Goal: Information Seeking & Learning: Learn about a topic

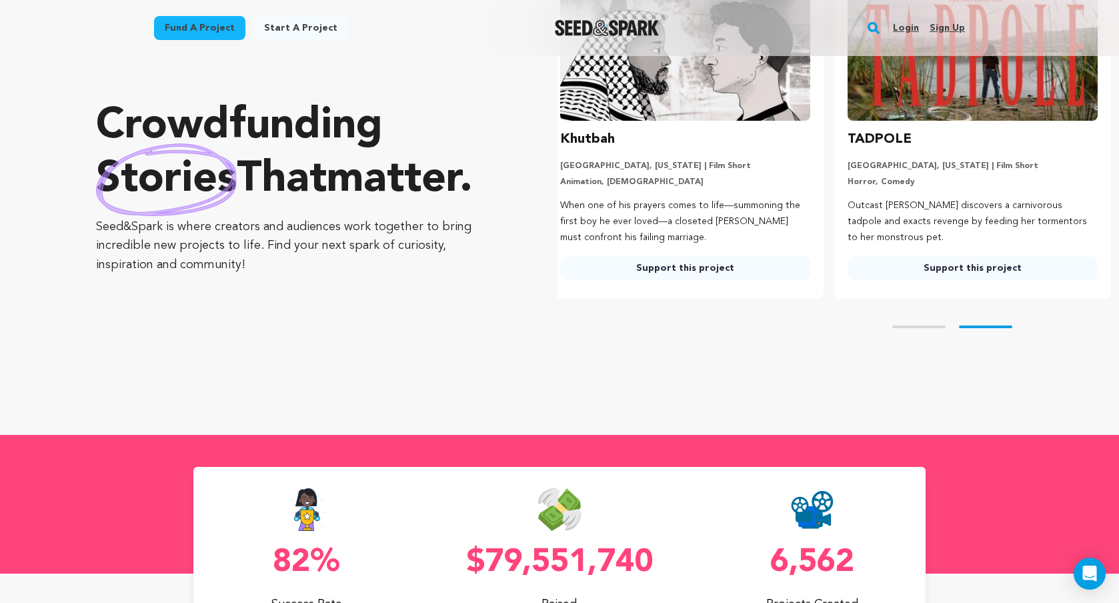
scroll to position [186, 0]
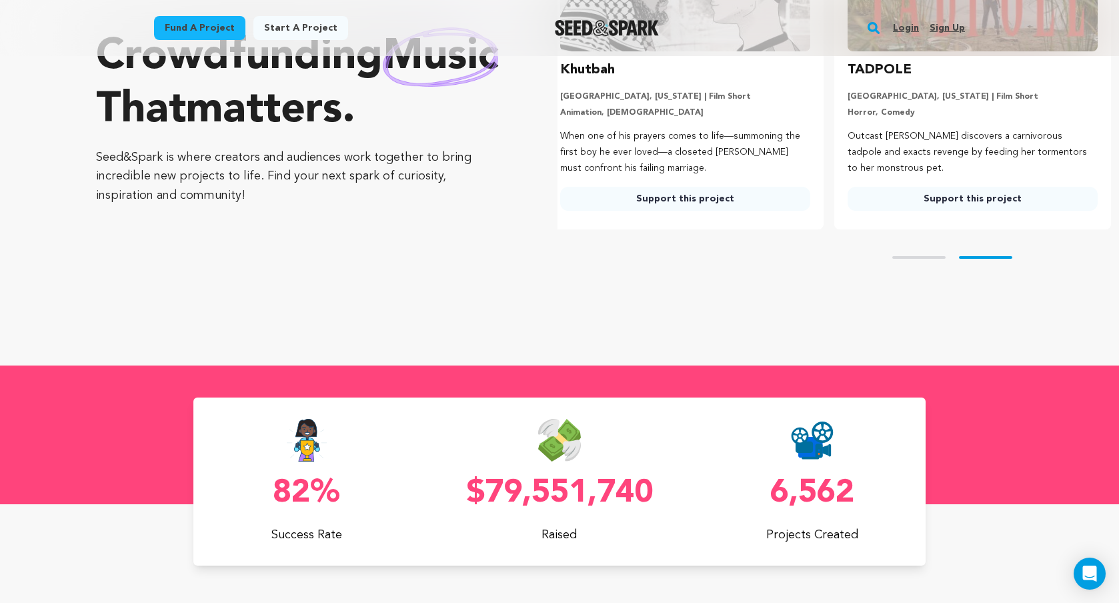
click at [926, 257] on button "Skip to prev slide page" at bounding box center [918, 257] width 53 height 3
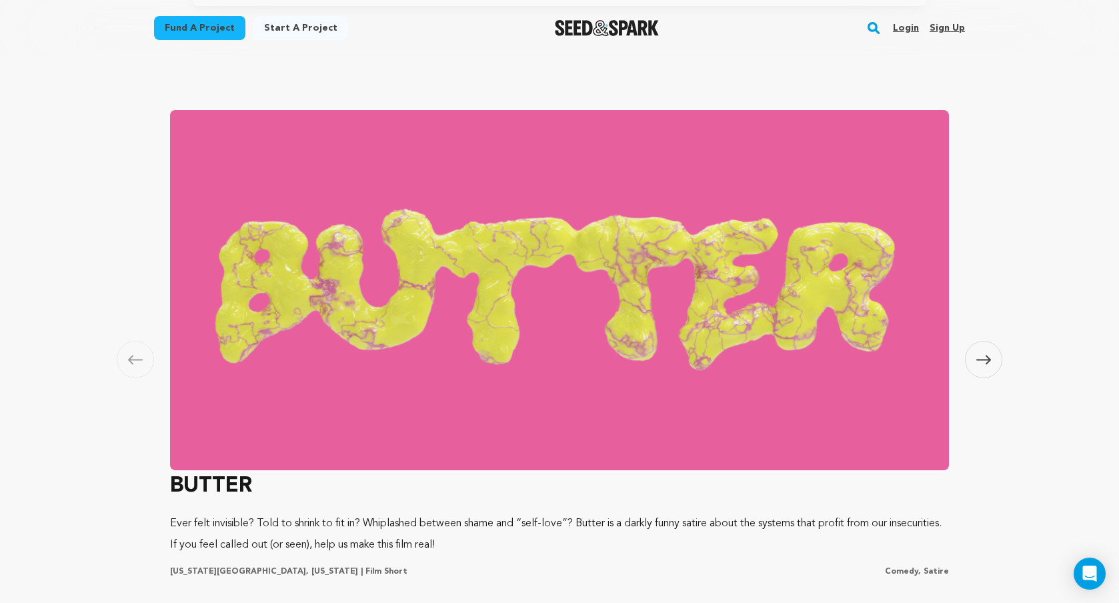
scroll to position [742, 0]
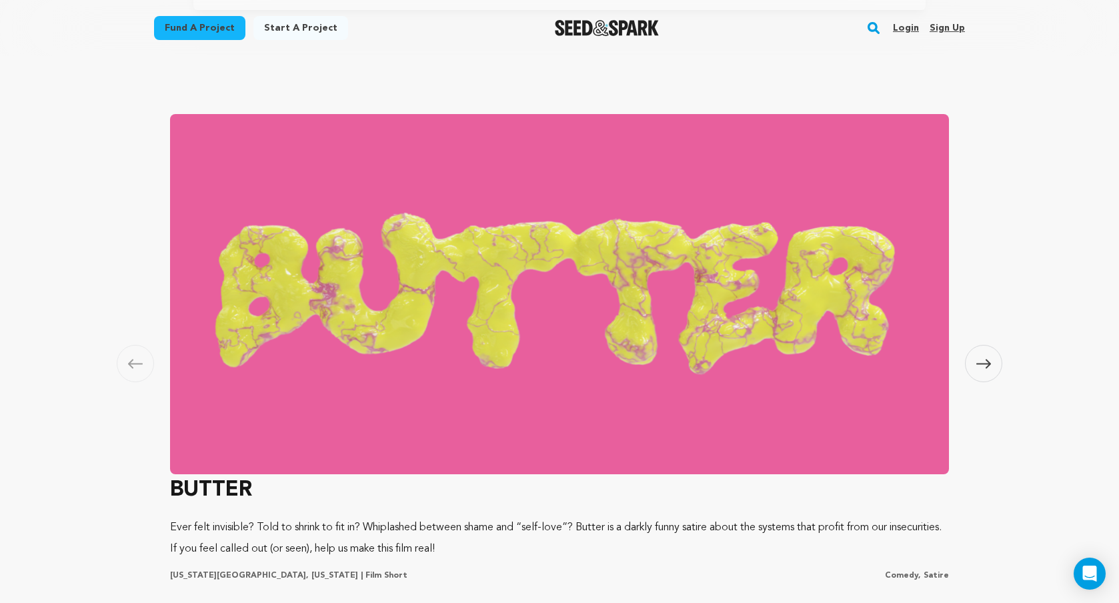
click at [990, 368] on icon at bounding box center [983, 364] width 15 height 10
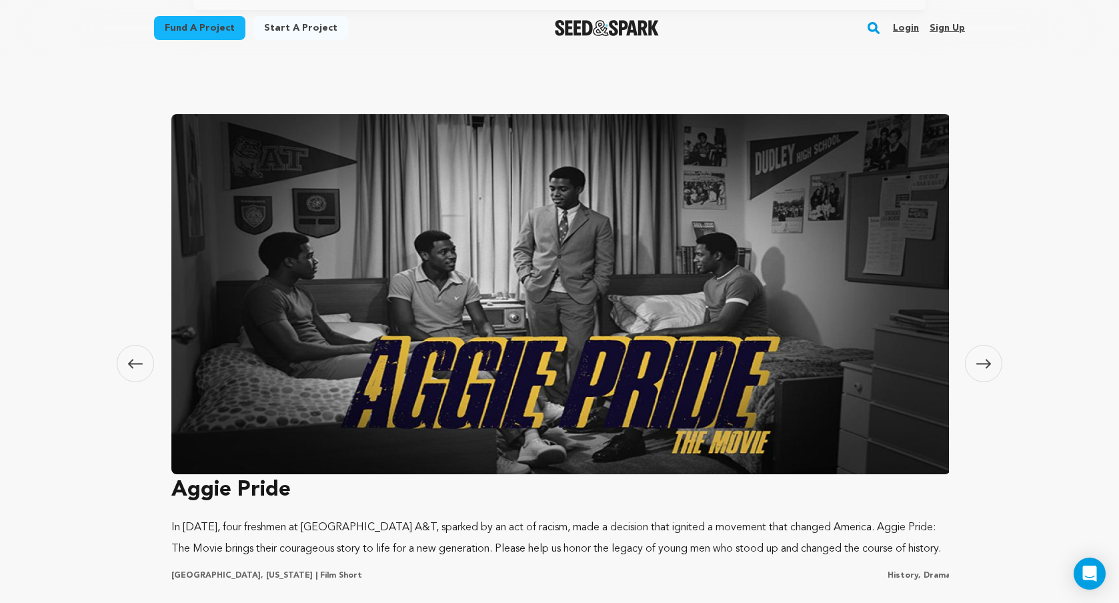
click at [990, 369] on span at bounding box center [983, 363] width 37 height 37
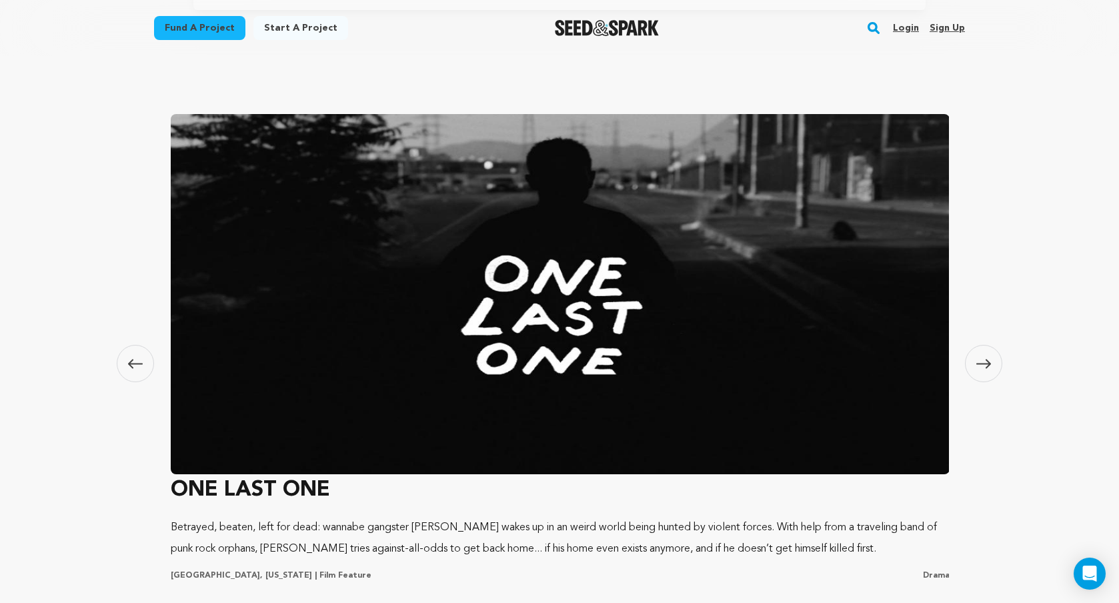
click at [990, 369] on span at bounding box center [983, 363] width 37 height 37
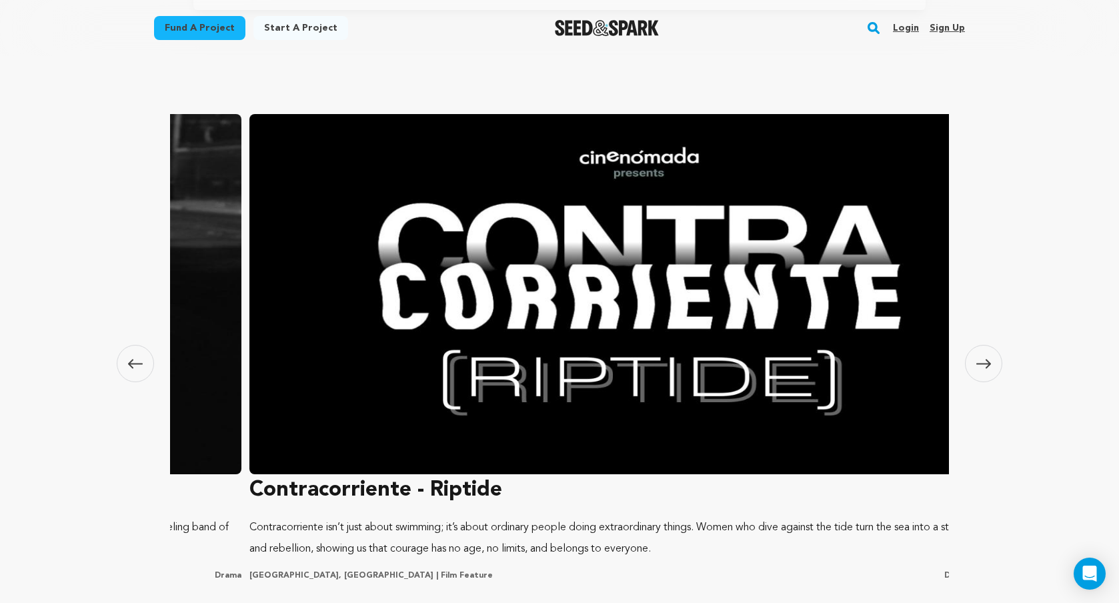
scroll to position [0, 2349]
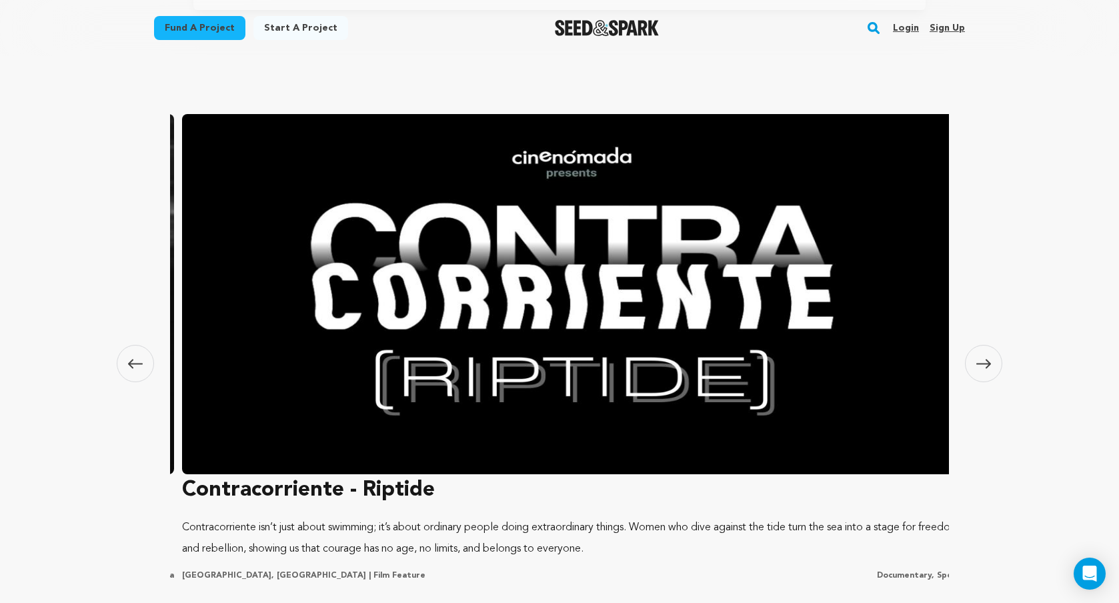
click at [990, 369] on span at bounding box center [983, 363] width 37 height 37
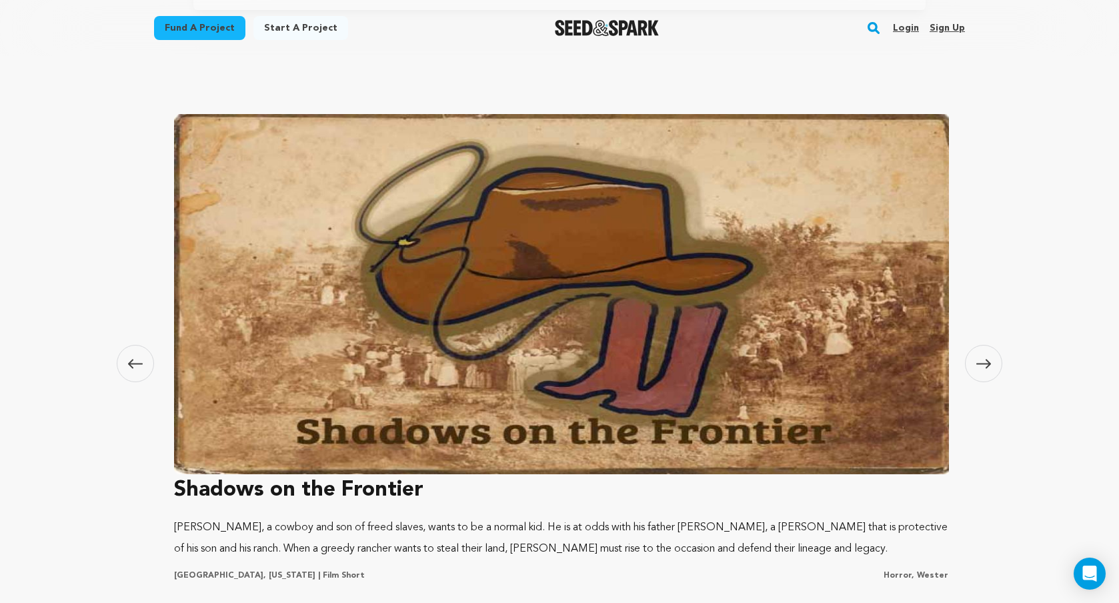
click at [990, 369] on span at bounding box center [983, 363] width 37 height 37
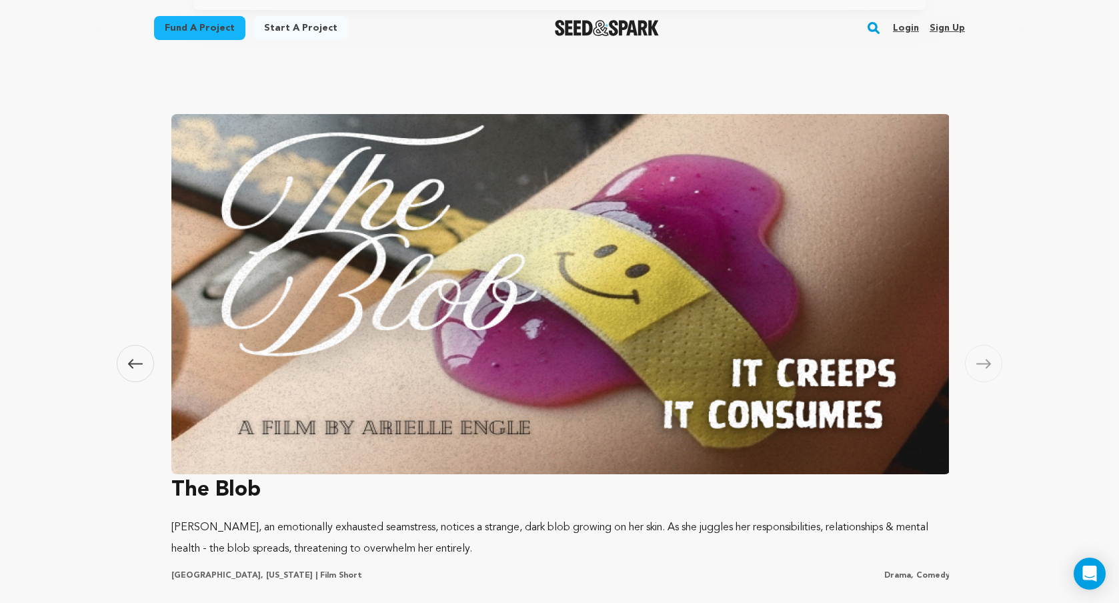
scroll to position [0, 3935]
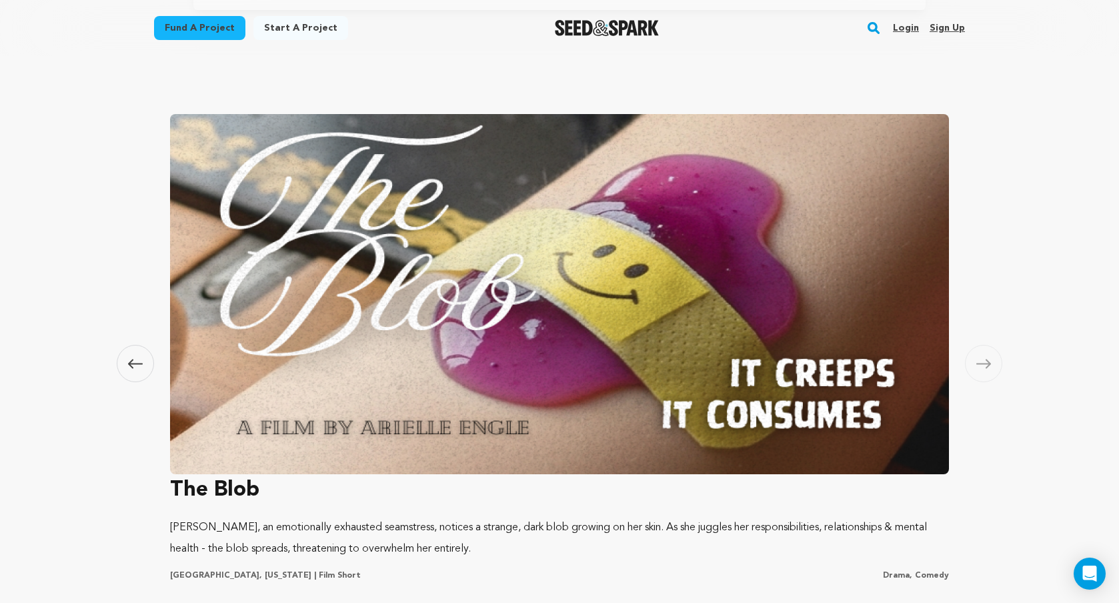
click at [990, 369] on span at bounding box center [983, 363] width 37 height 37
click at [983, 357] on span at bounding box center [983, 363] width 37 height 37
click at [130, 365] on icon at bounding box center [135, 363] width 15 height 9
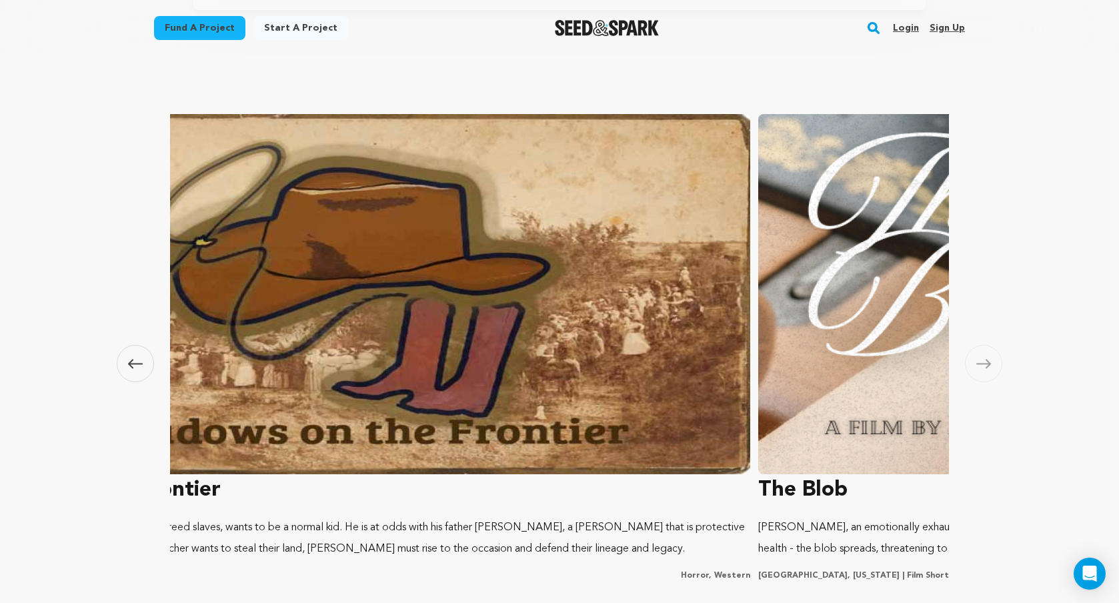
scroll to position [0, 0]
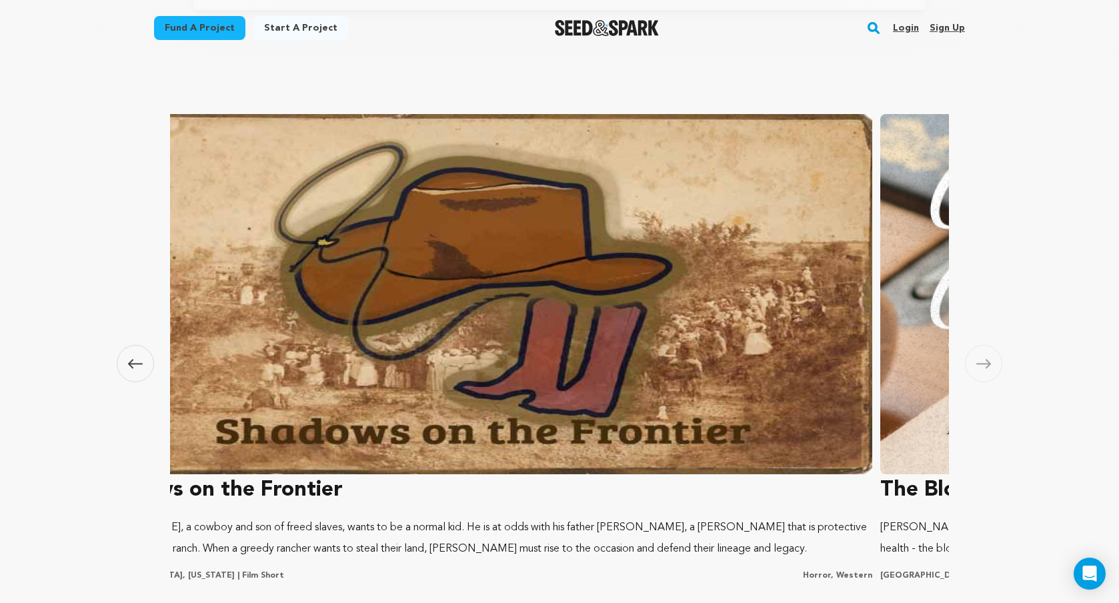
click at [130, 365] on icon at bounding box center [135, 363] width 15 height 9
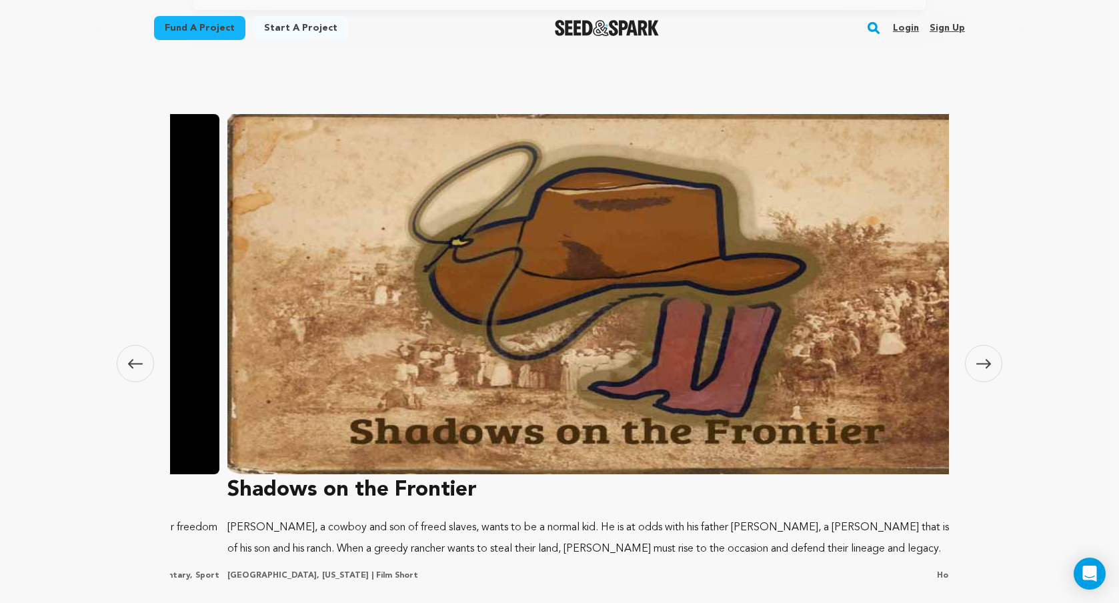
click at [130, 365] on icon at bounding box center [135, 363] width 15 height 9
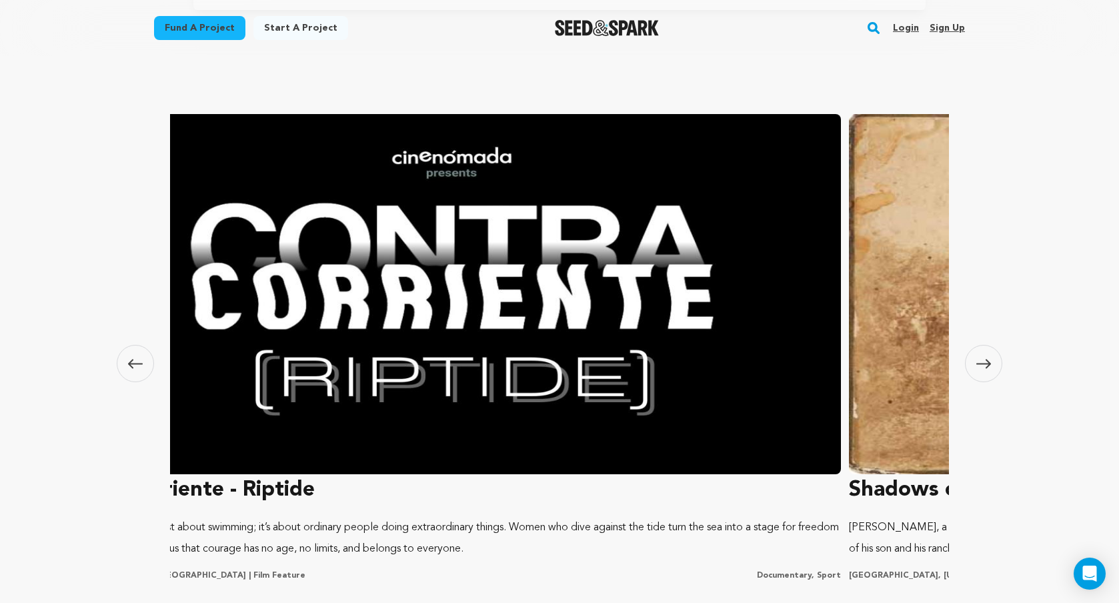
click at [130, 365] on icon at bounding box center [135, 363] width 15 height 9
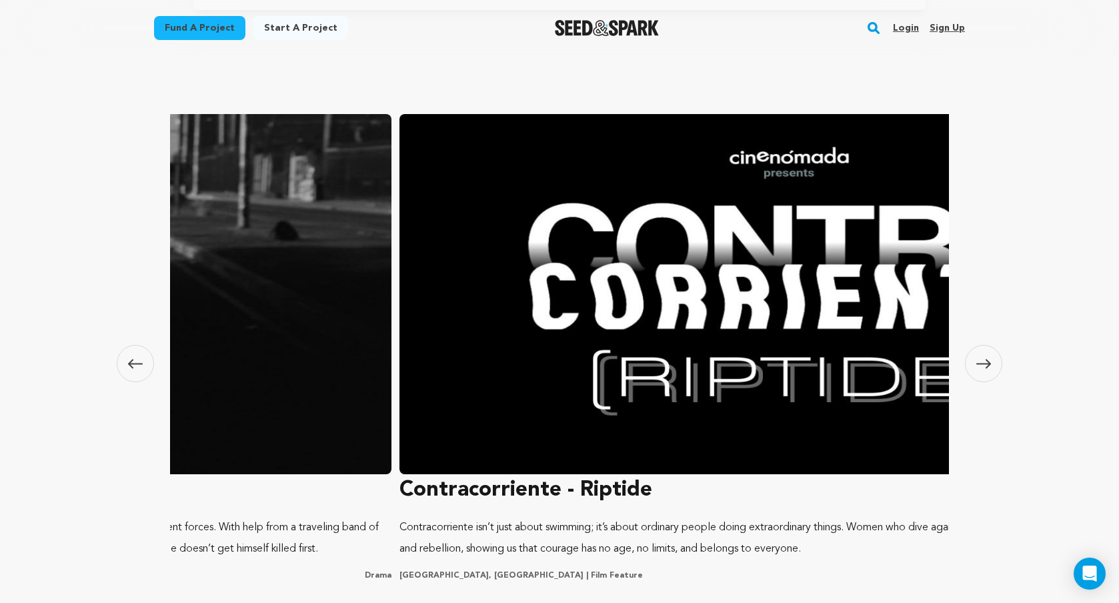
click at [130, 365] on icon at bounding box center [135, 363] width 15 height 9
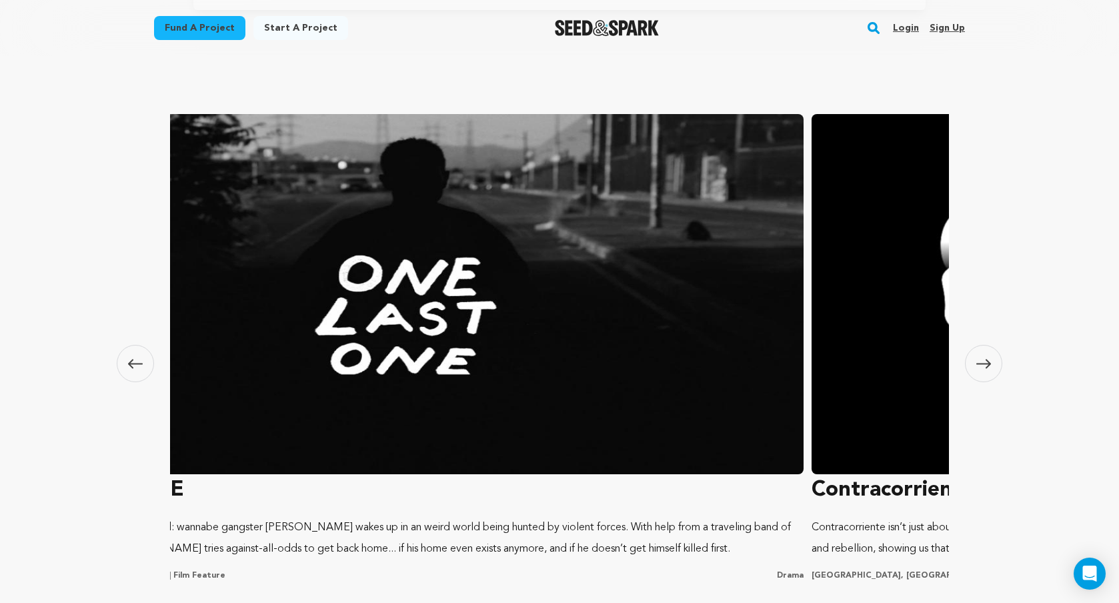
click at [130, 365] on icon at bounding box center [135, 363] width 15 height 9
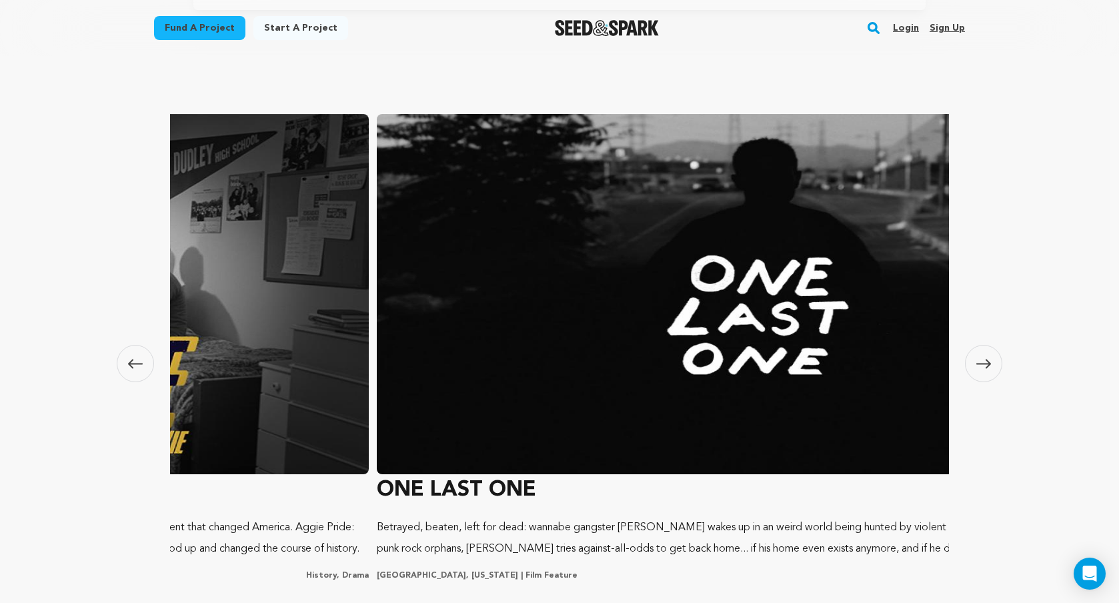
click at [130, 365] on icon at bounding box center [135, 363] width 15 height 9
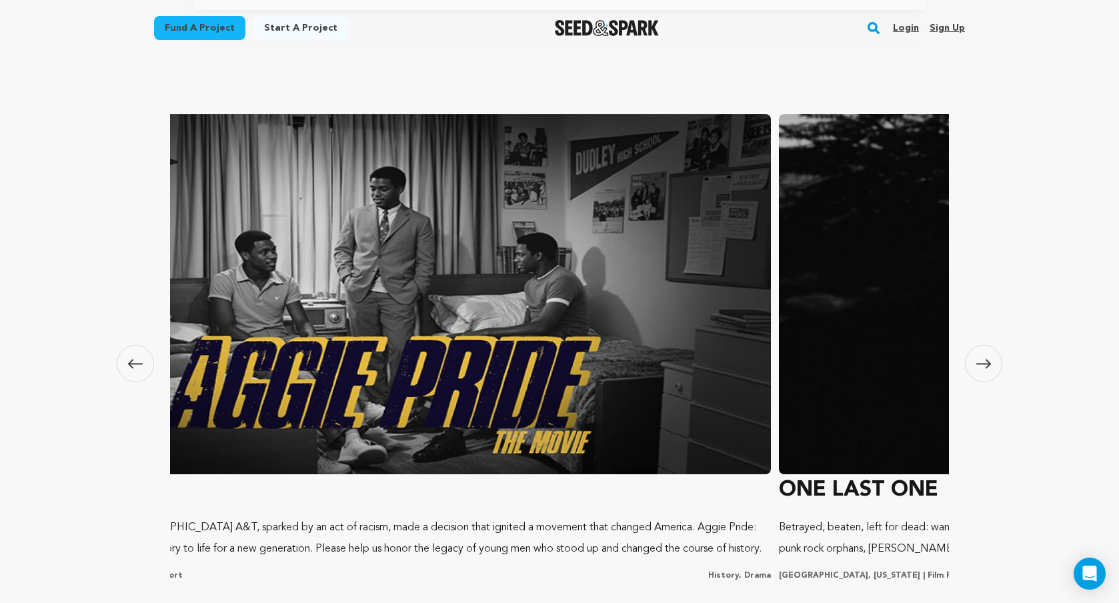
click at [130, 365] on icon at bounding box center [135, 363] width 15 height 9
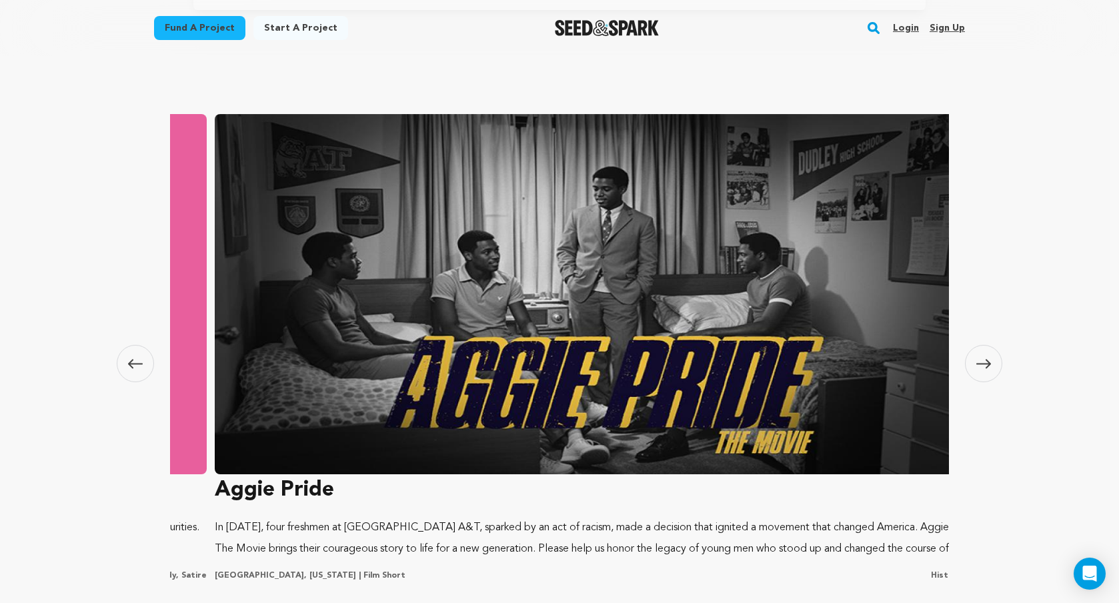
click at [130, 365] on icon at bounding box center [135, 363] width 15 height 9
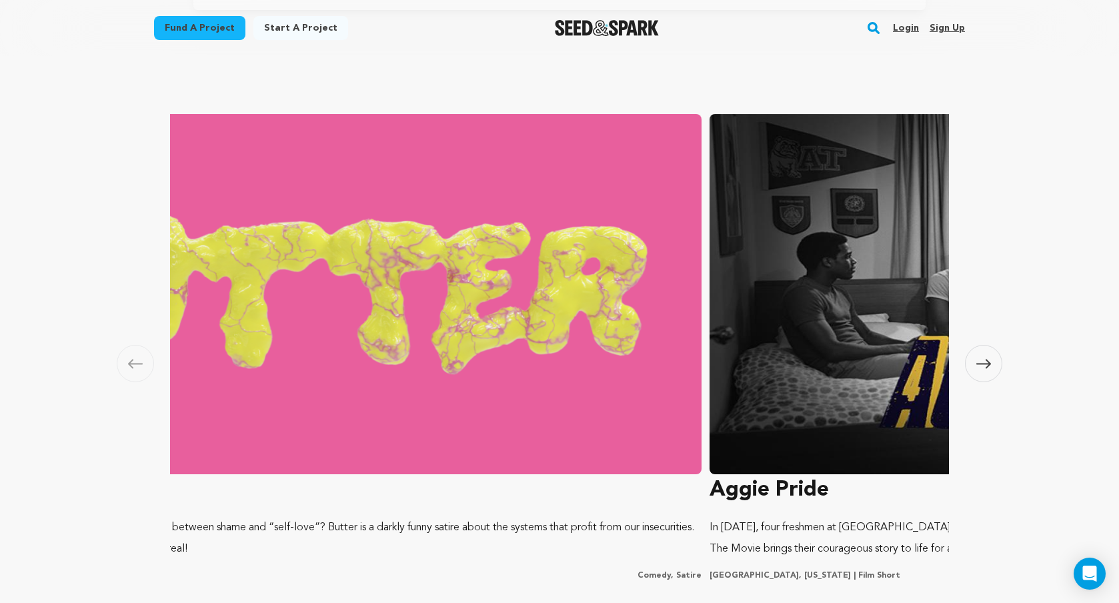
click at [130, 365] on icon at bounding box center [135, 363] width 15 height 9
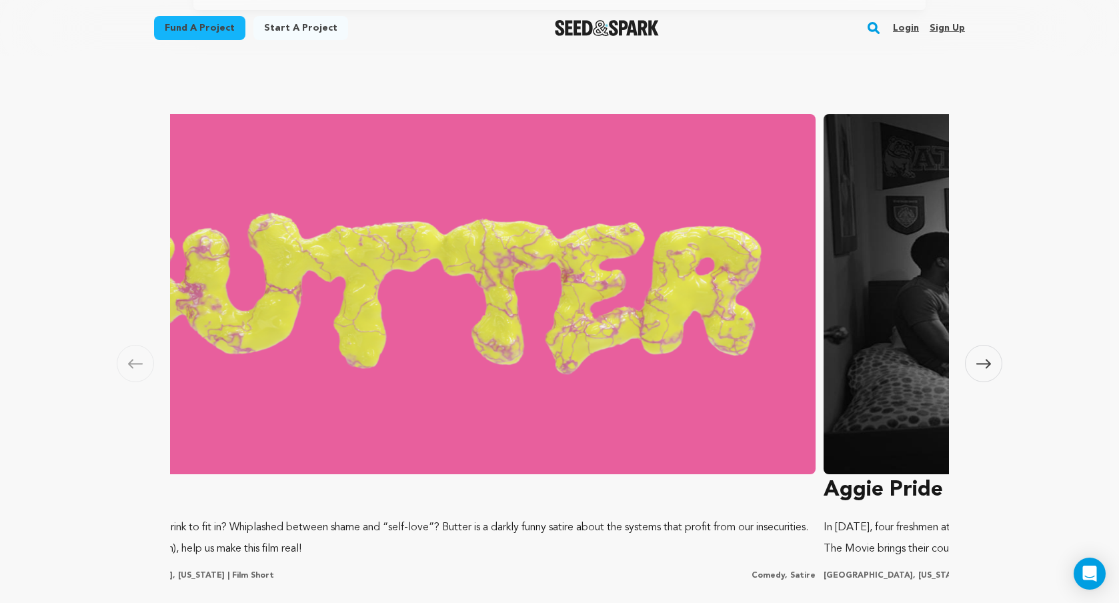
scroll to position [0, 31]
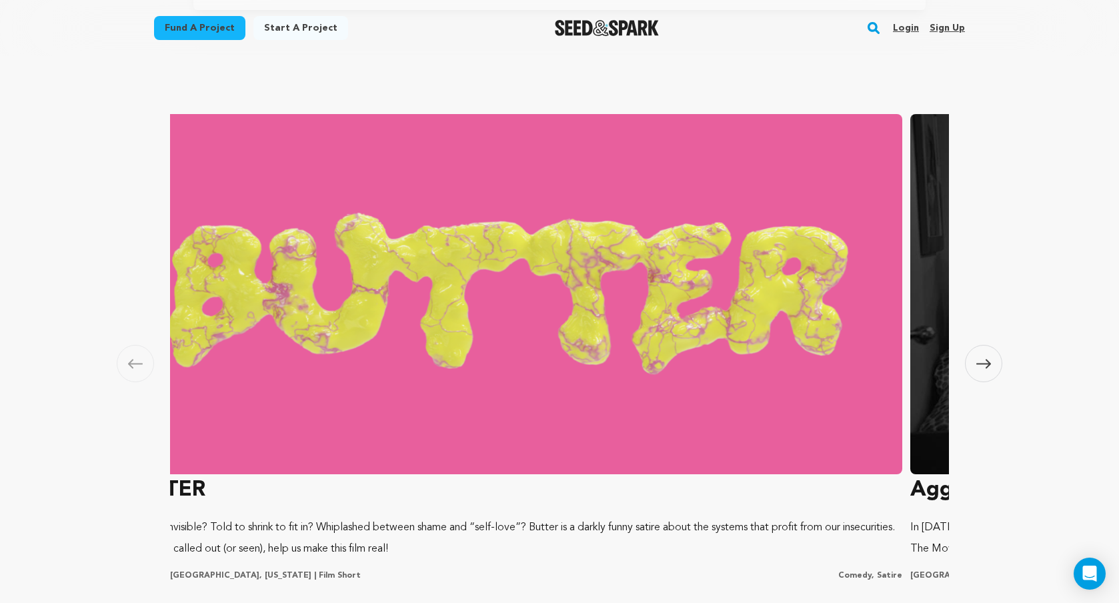
click at [130, 365] on icon at bounding box center [135, 363] width 15 height 9
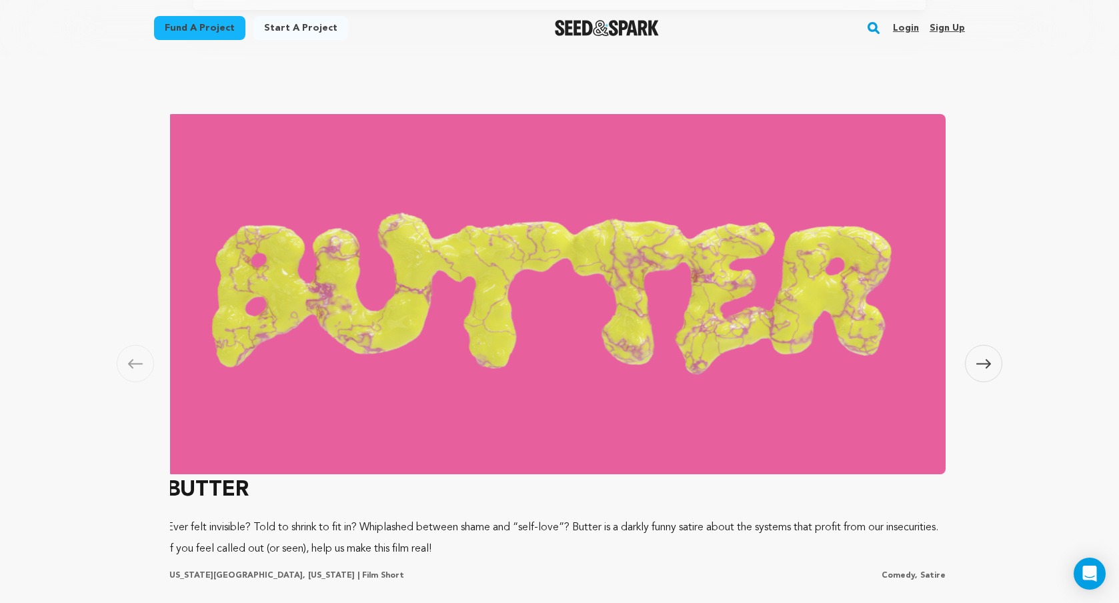
click at [130, 365] on icon at bounding box center [135, 363] width 15 height 9
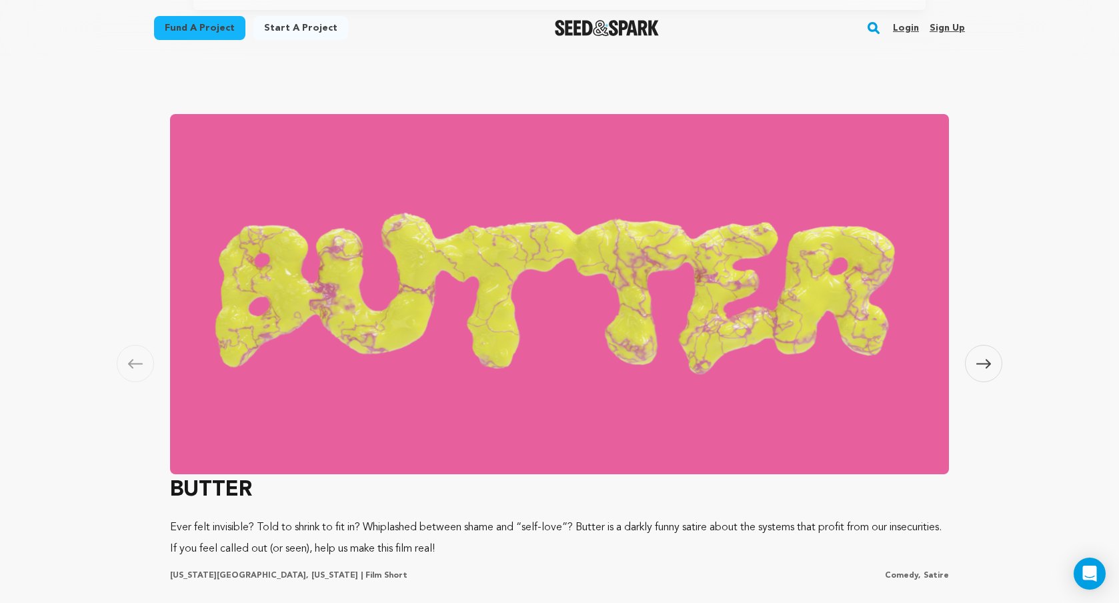
scroll to position [0, 0]
click at [130, 365] on icon at bounding box center [135, 363] width 15 height 9
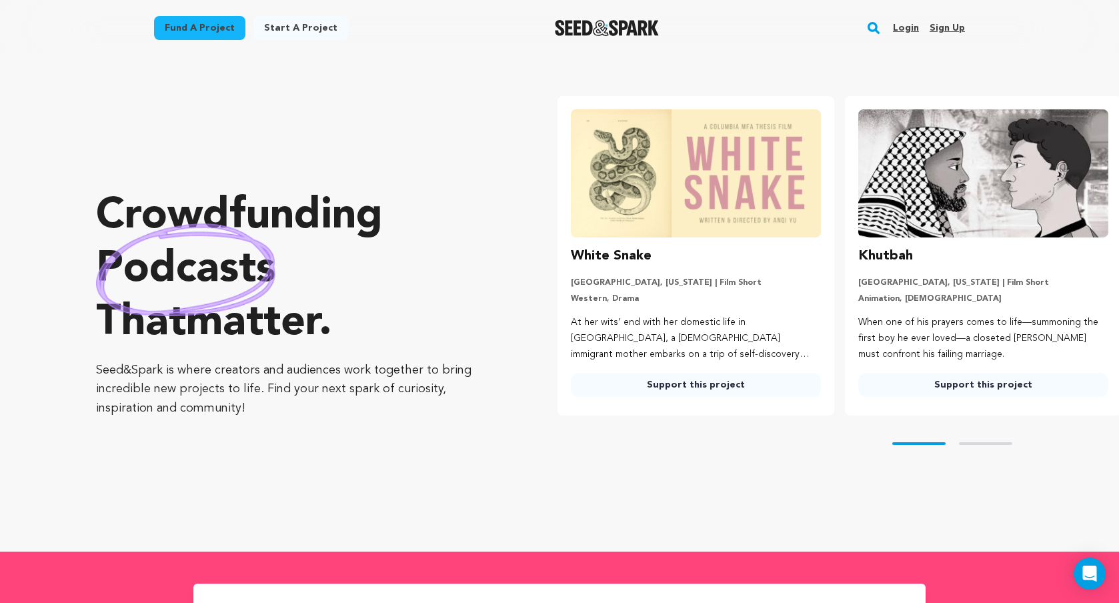
click at [981, 444] on button "Skip to next slide page" at bounding box center [985, 443] width 53 height 3
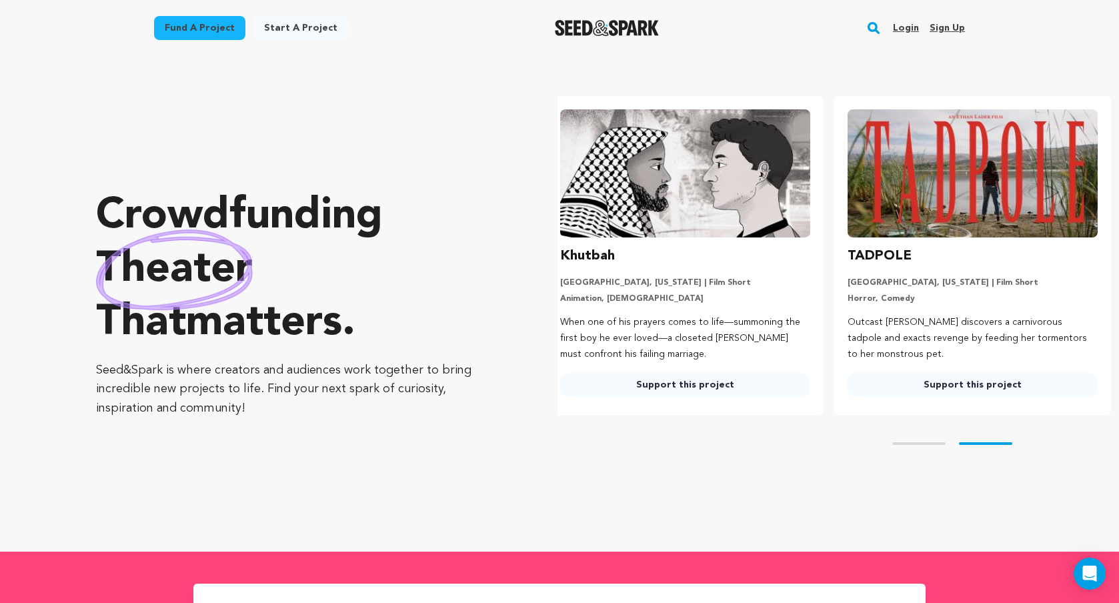
click at [930, 442] on button "Skip to prev slide page" at bounding box center [918, 443] width 53 height 3
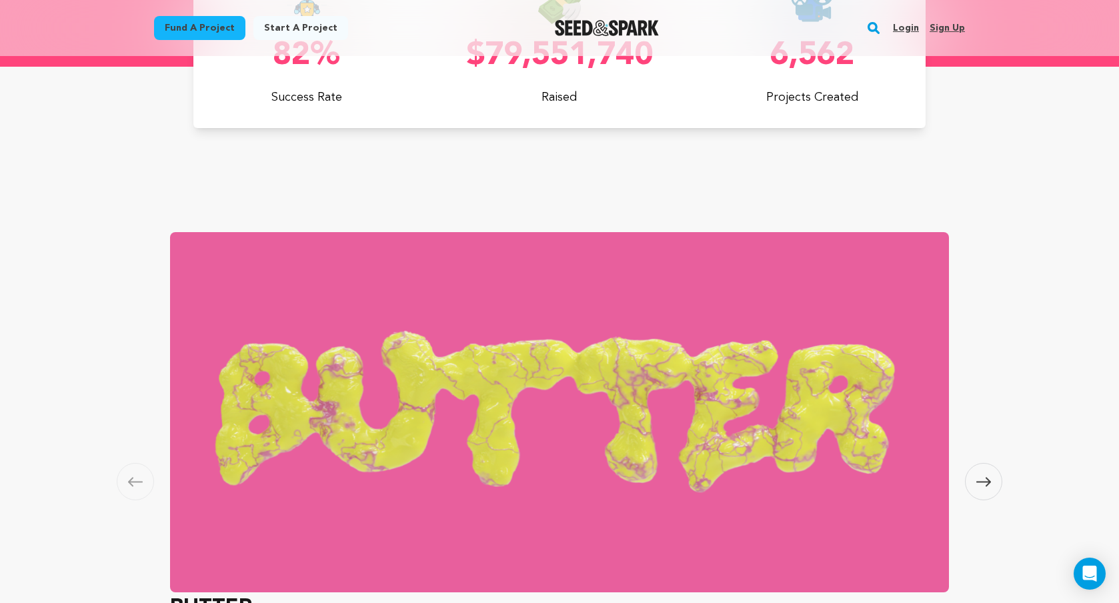
click at [578, 309] on img at bounding box center [559, 412] width 779 height 360
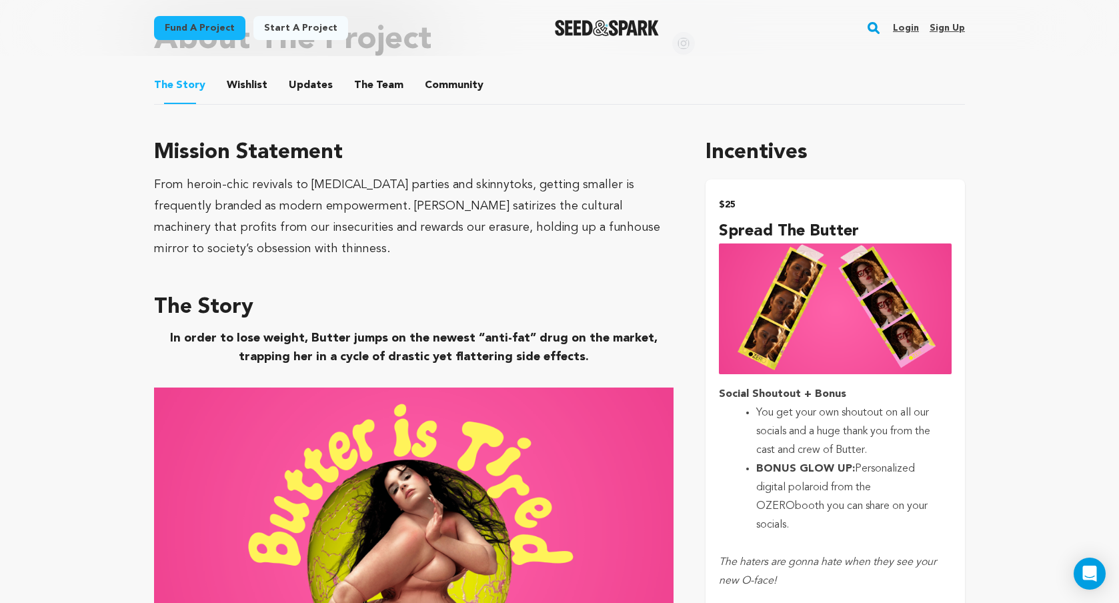
scroll to position [581, 0]
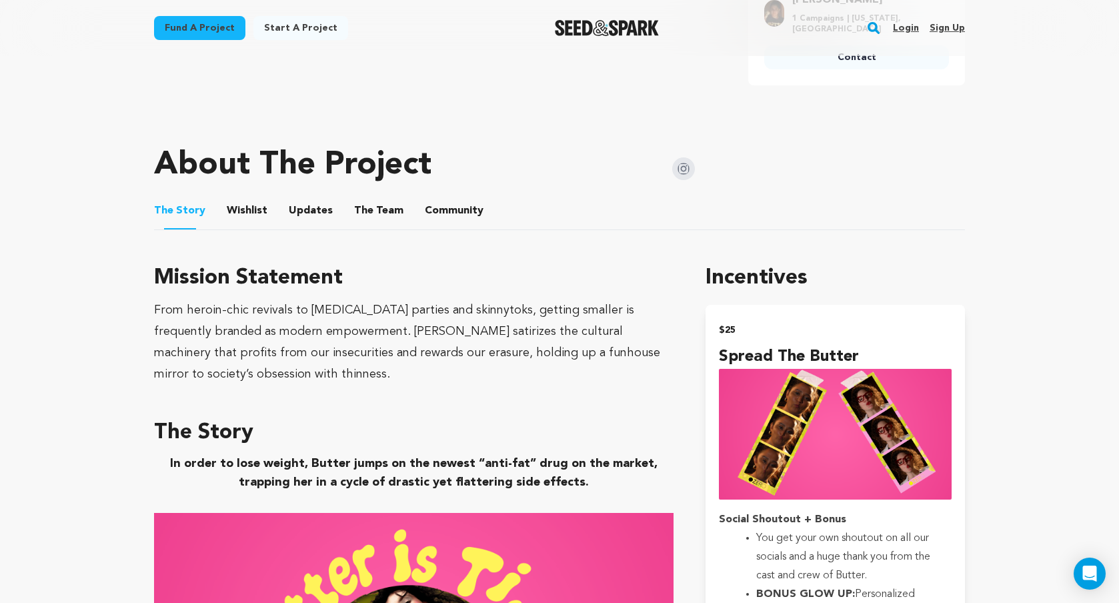
click at [451, 205] on button "Community" at bounding box center [454, 213] width 32 height 32
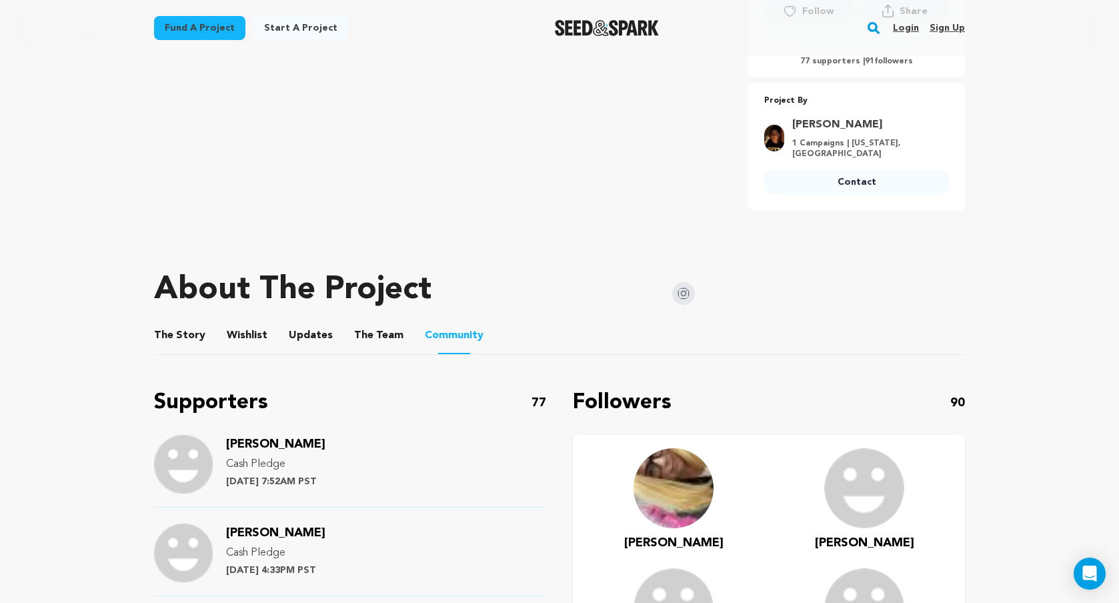
scroll to position [450, 0]
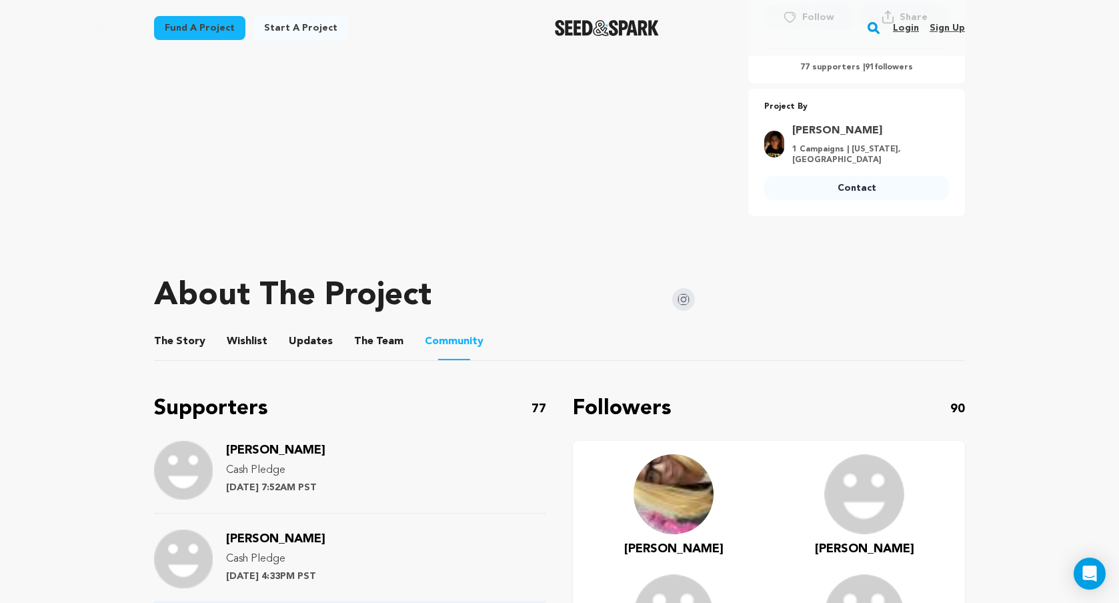
click at [188, 341] on button "The Story" at bounding box center [180, 344] width 32 height 32
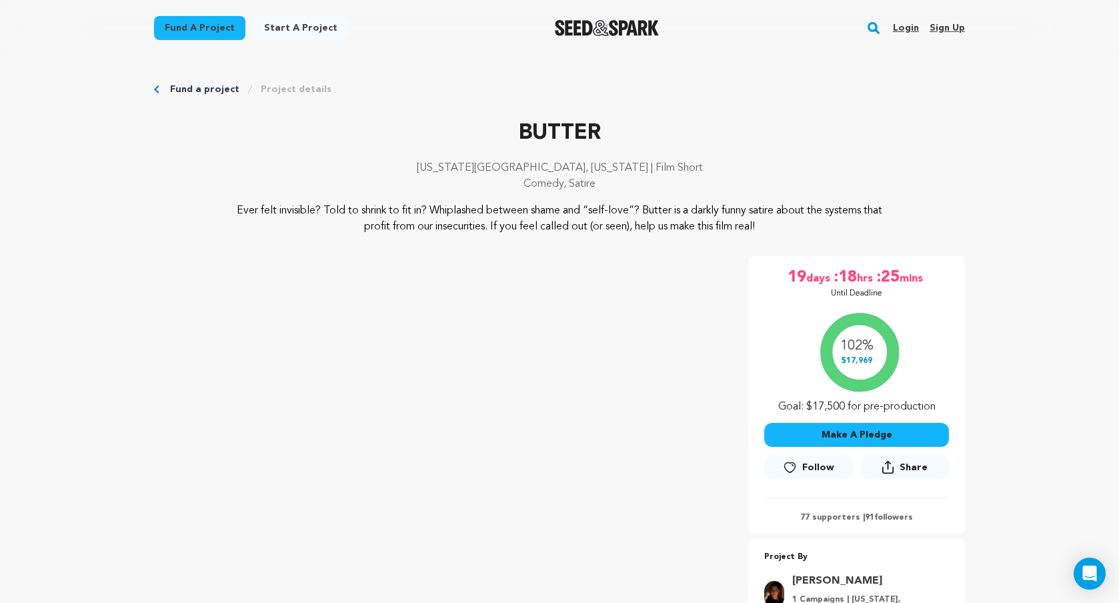
scroll to position [450, 0]
click at [610, 33] on img "Seed&Spark Homepage" at bounding box center [607, 28] width 105 height 16
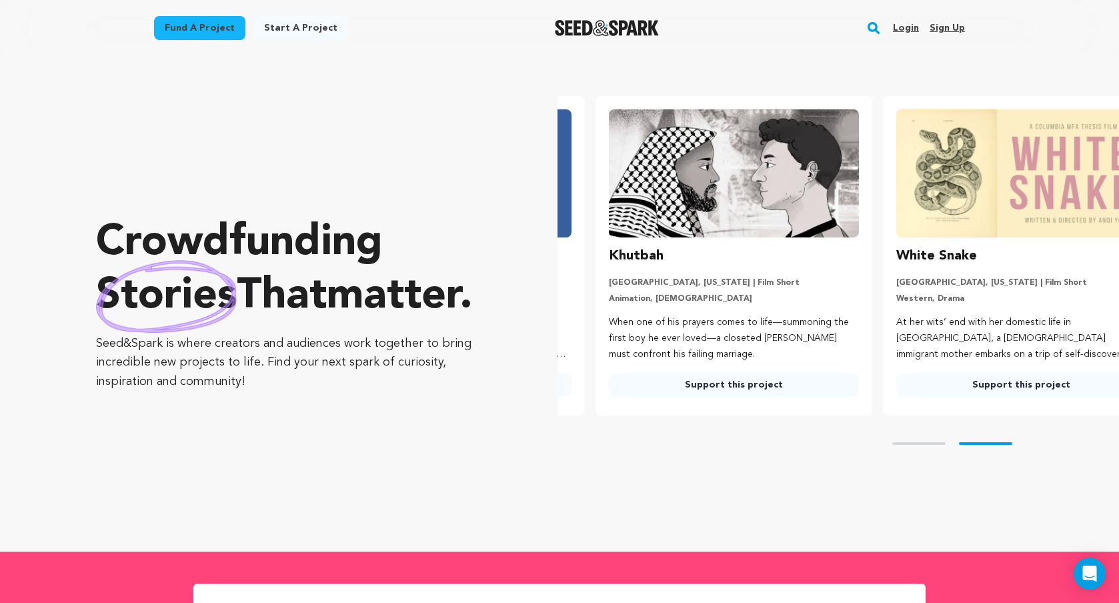
click at [969, 444] on button "Skip to next slide page" at bounding box center [985, 443] width 53 height 3
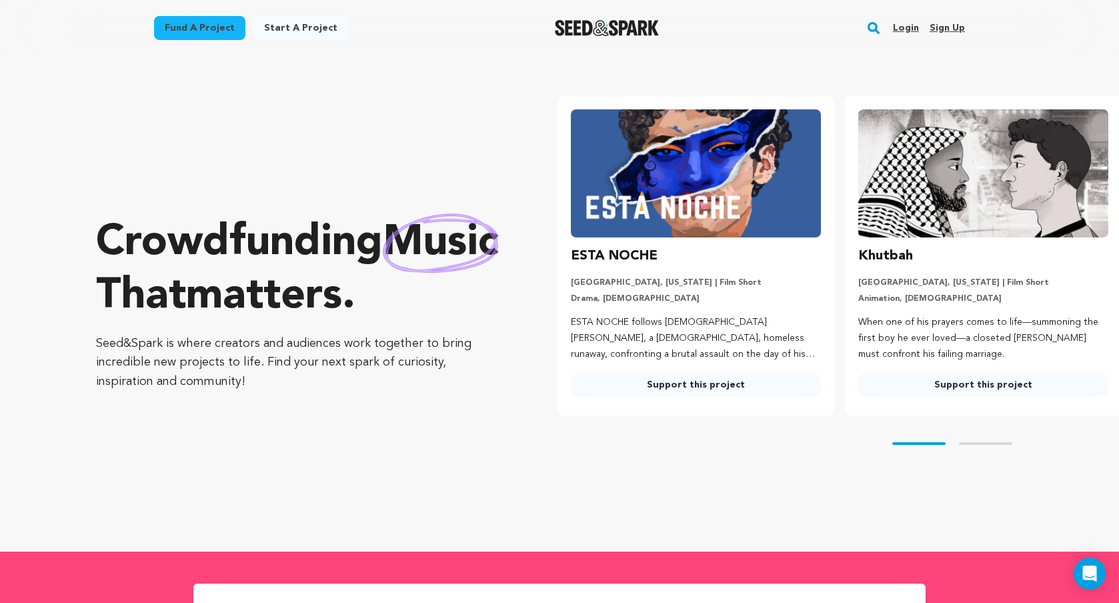
click at [1002, 447] on div "Skip to prev slide page Skip to next slide page" at bounding box center [839, 444] width 562 height 56
click at [1012, 441] on div "Skip to prev slide page Skip to next slide page" at bounding box center [839, 444] width 562 height 56
click at [1007, 442] on div "Skip to prev slide page Skip to next slide page" at bounding box center [839, 444] width 562 height 56
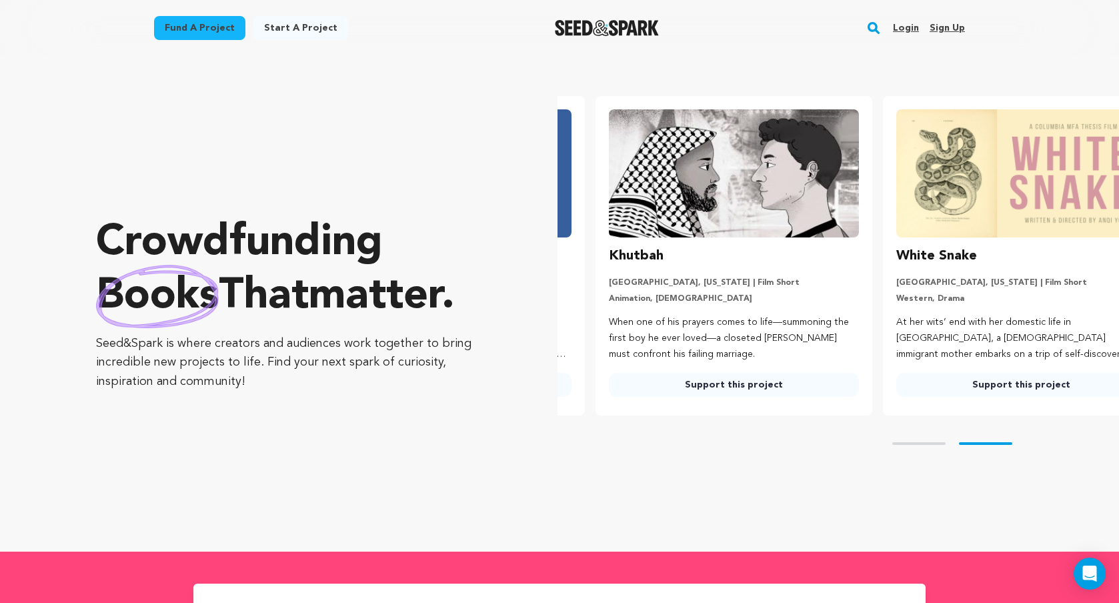
click at [1000, 442] on div "Skip to prev slide page Skip to next slide page" at bounding box center [839, 444] width 562 height 56
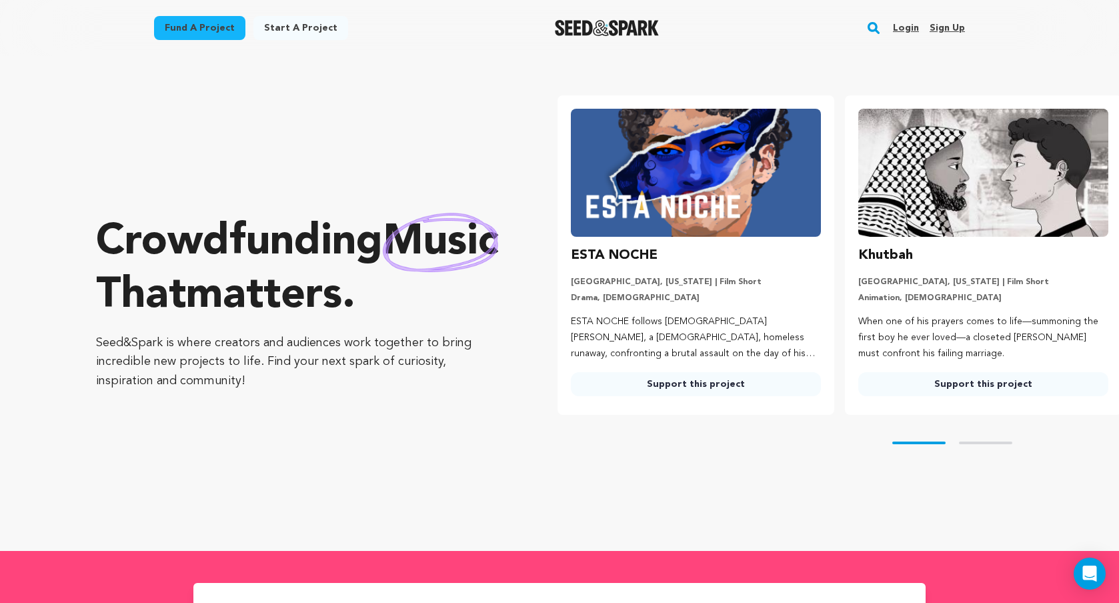
click at [978, 444] on div "Skip to prev slide page Skip to next slide page" at bounding box center [839, 443] width 562 height 56
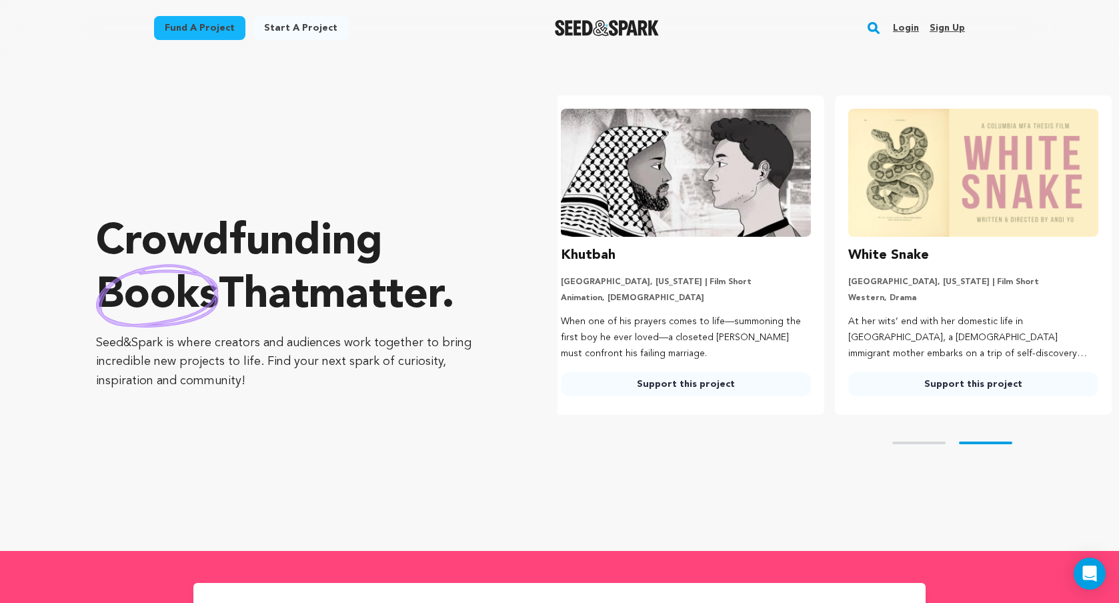
scroll to position [0, 298]
click at [940, 443] on button "Skip to prev slide page" at bounding box center [918, 443] width 53 height 3
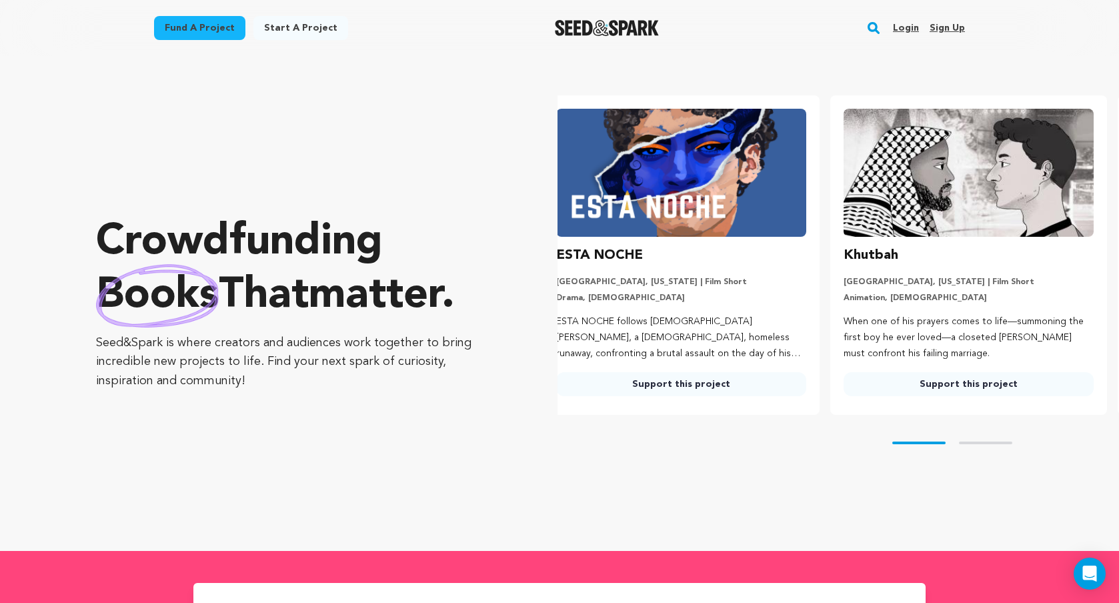
scroll to position [0, 0]
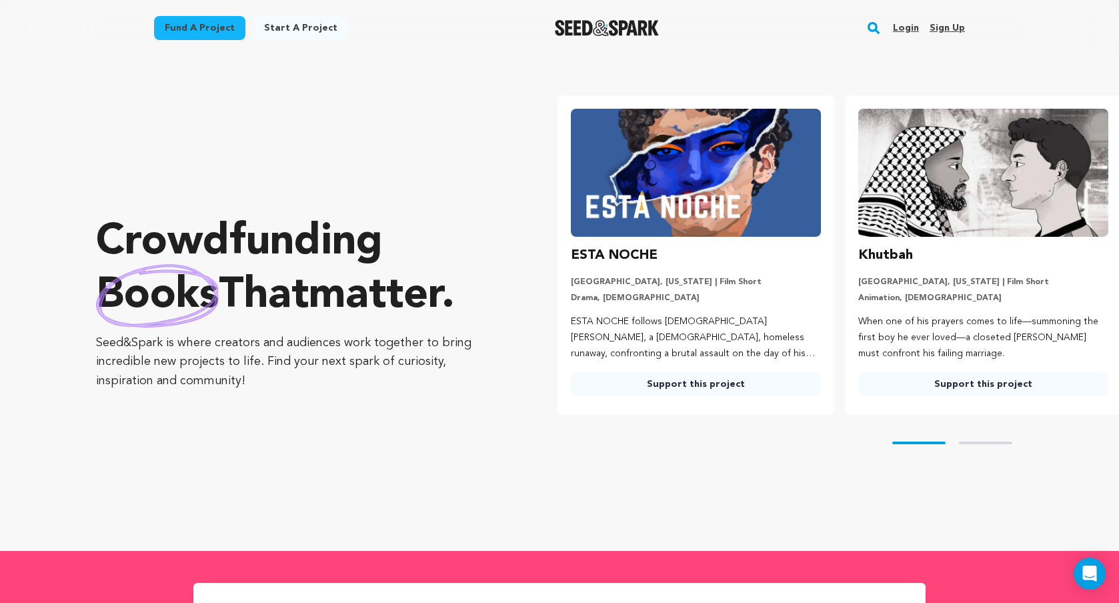
click at [984, 442] on button "Skip to next slide page" at bounding box center [985, 443] width 53 height 3
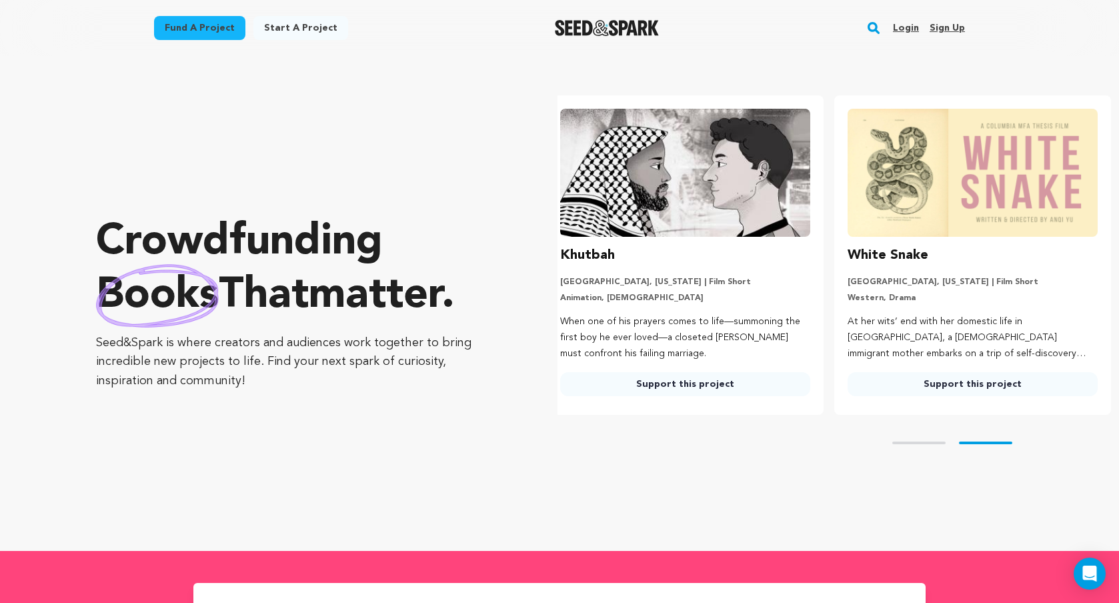
click at [942, 443] on button "Skip to prev slide page" at bounding box center [918, 443] width 53 height 3
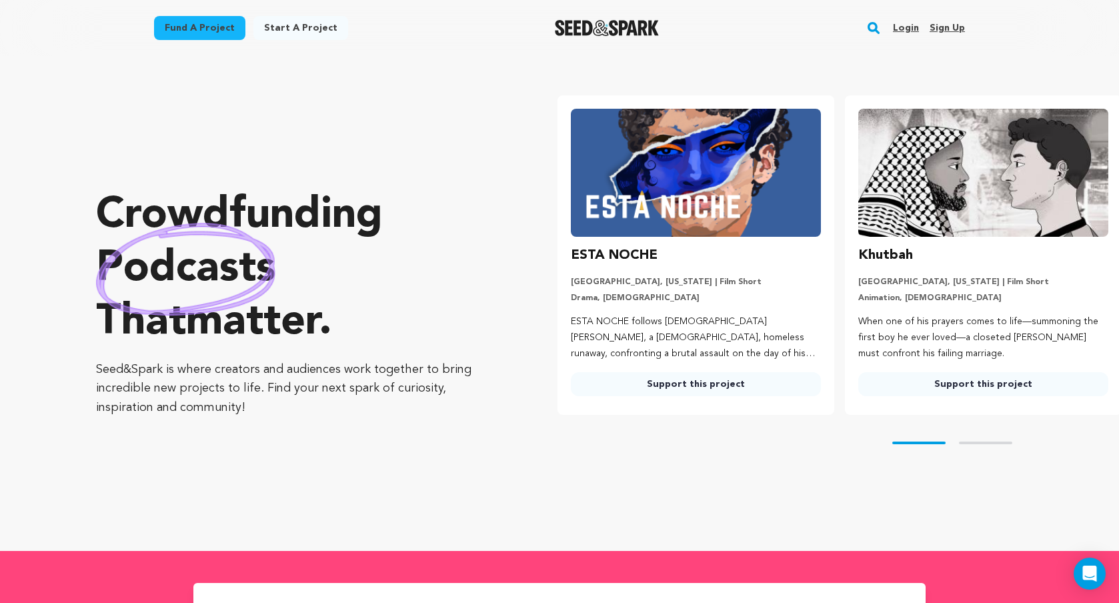
click at [970, 442] on button "Skip to next slide page" at bounding box center [985, 443] width 53 height 3
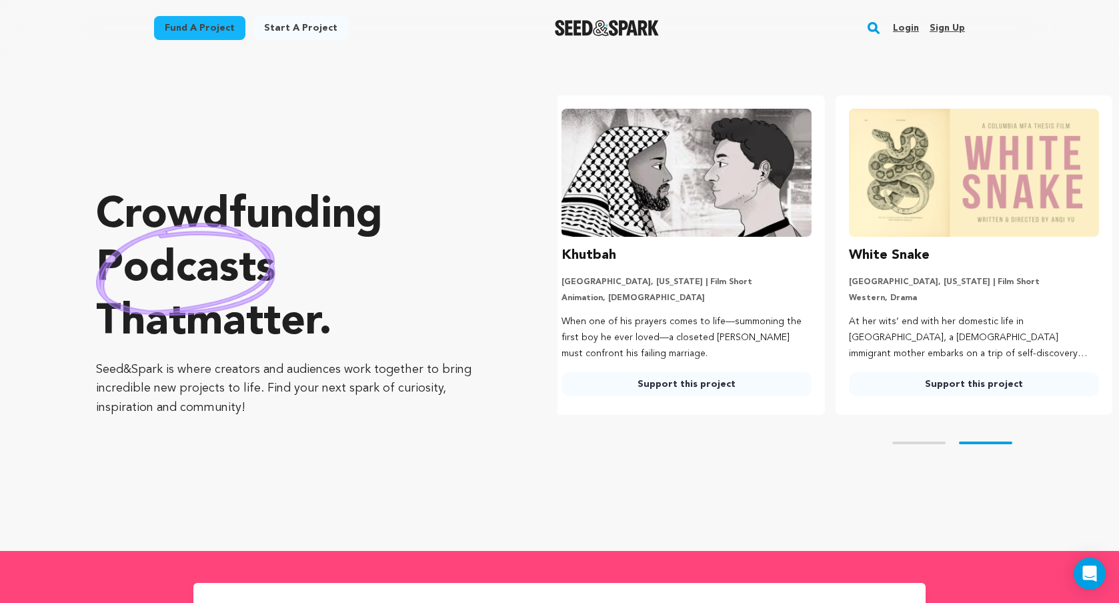
scroll to position [0, 298]
click at [916, 441] on div "Skip to prev slide page Skip to next slide page" at bounding box center [839, 443] width 562 height 56
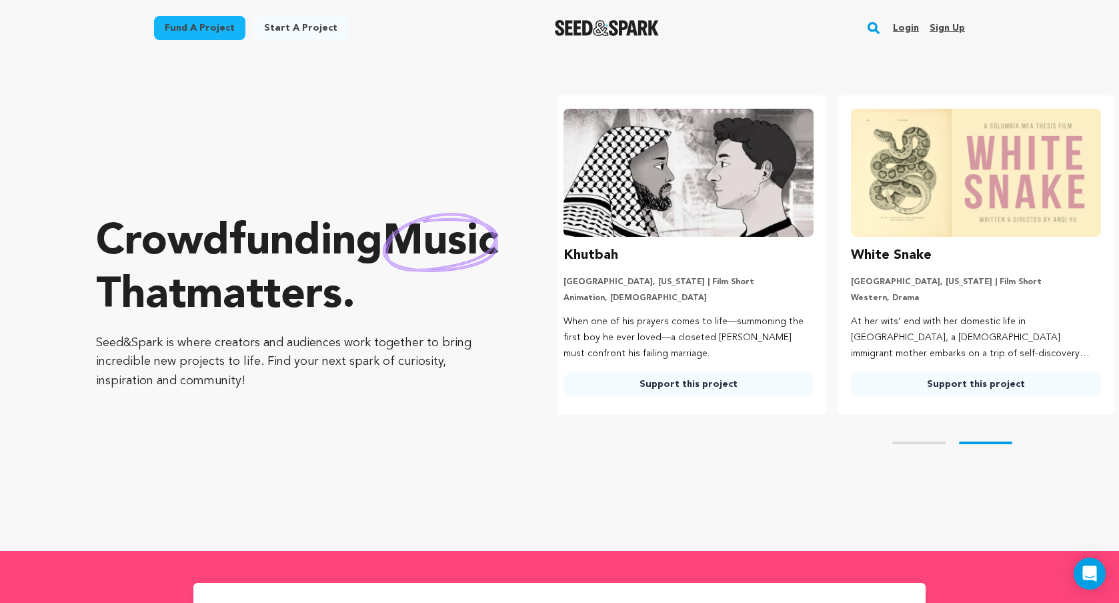
scroll to position [0, 0]
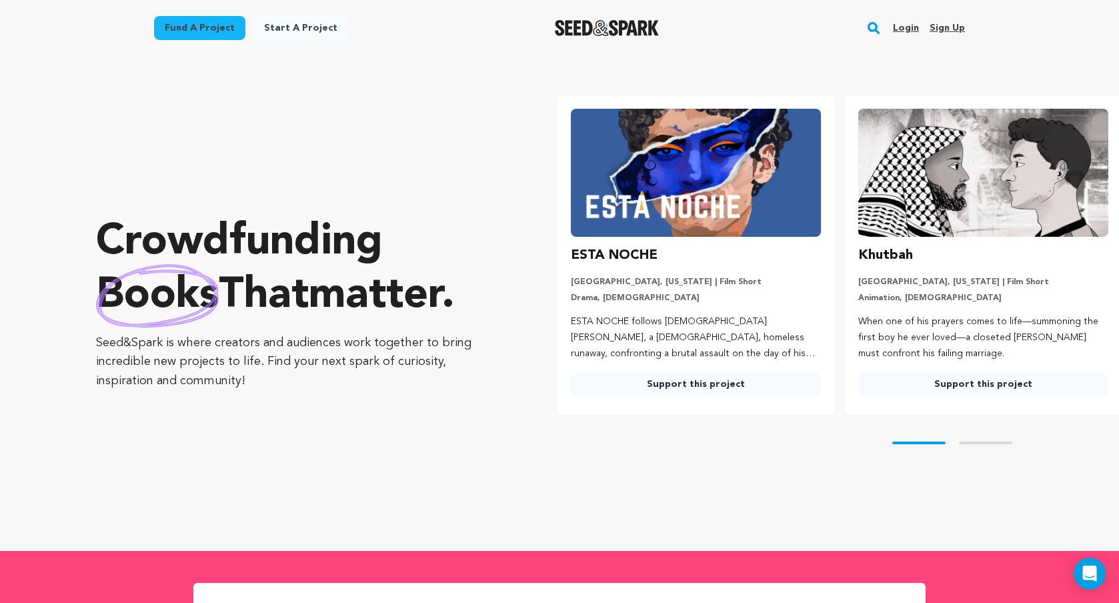
click at [986, 442] on button "Skip to next slide page" at bounding box center [985, 443] width 53 height 3
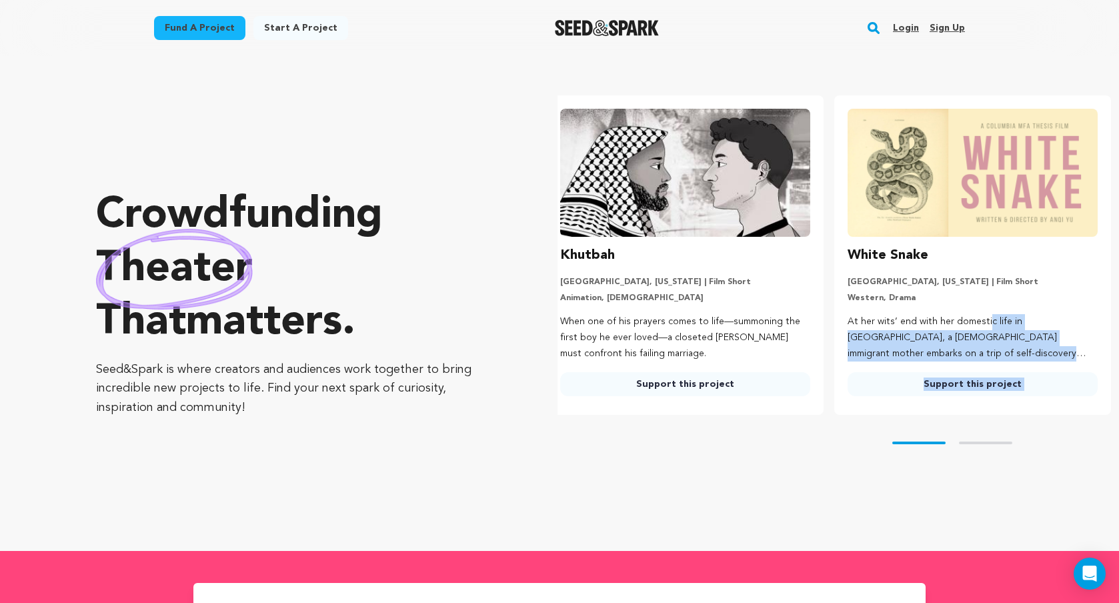
drag, startPoint x: 948, startPoint y: 312, endPoint x: 833, endPoint y: 462, distance: 188.8
click at [833, 462] on div "Carousel Skip to previous slide page Carousel Carousel ESTA NOCHE Los Angeles, …" at bounding box center [839, 282] width 562 height 375
click at [833, 462] on div "Skip to prev slide page Skip to next slide page" at bounding box center [839, 443] width 562 height 56
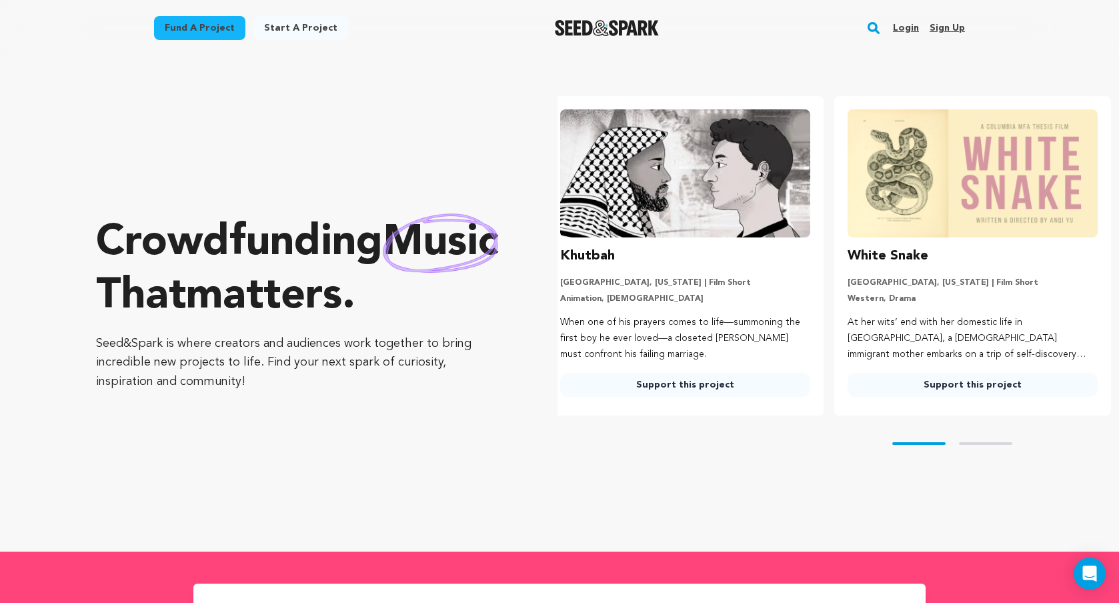
scroll to position [0, 199]
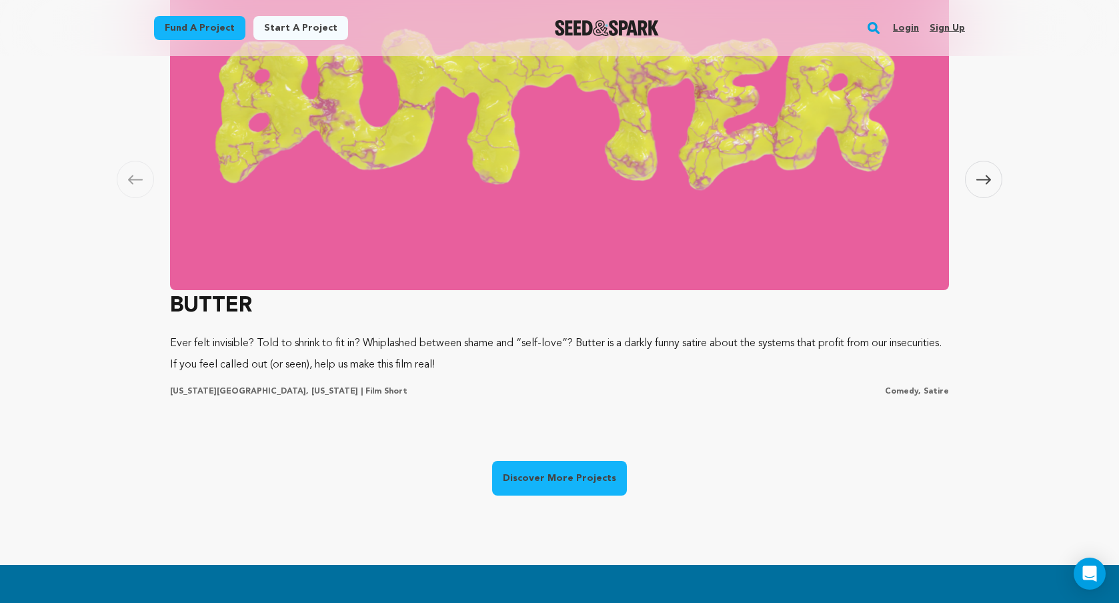
scroll to position [942, 0]
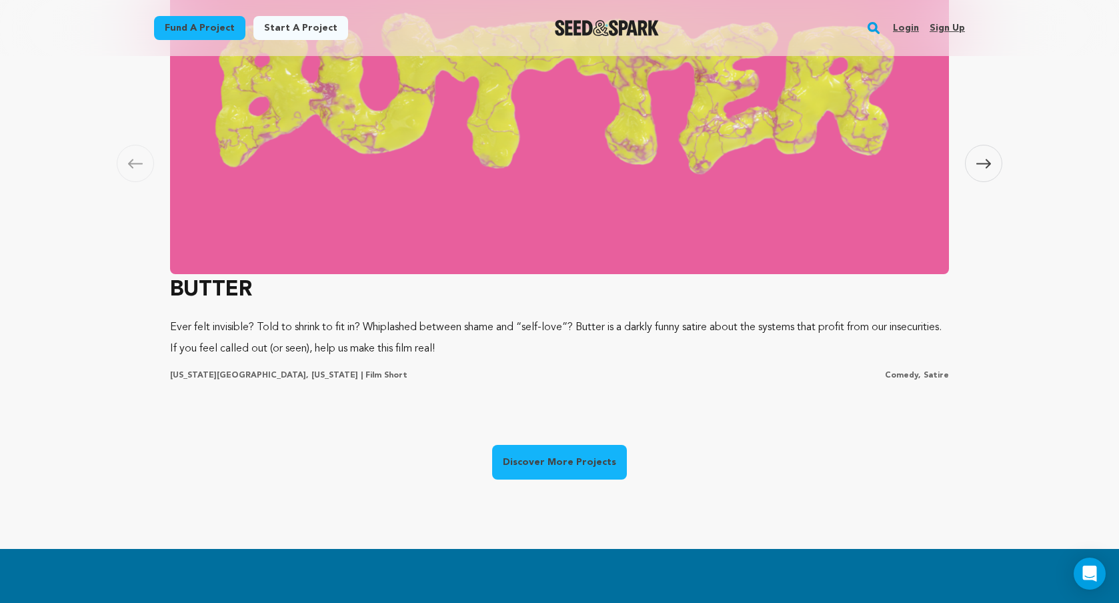
click at [530, 190] on img at bounding box center [559, 94] width 779 height 360
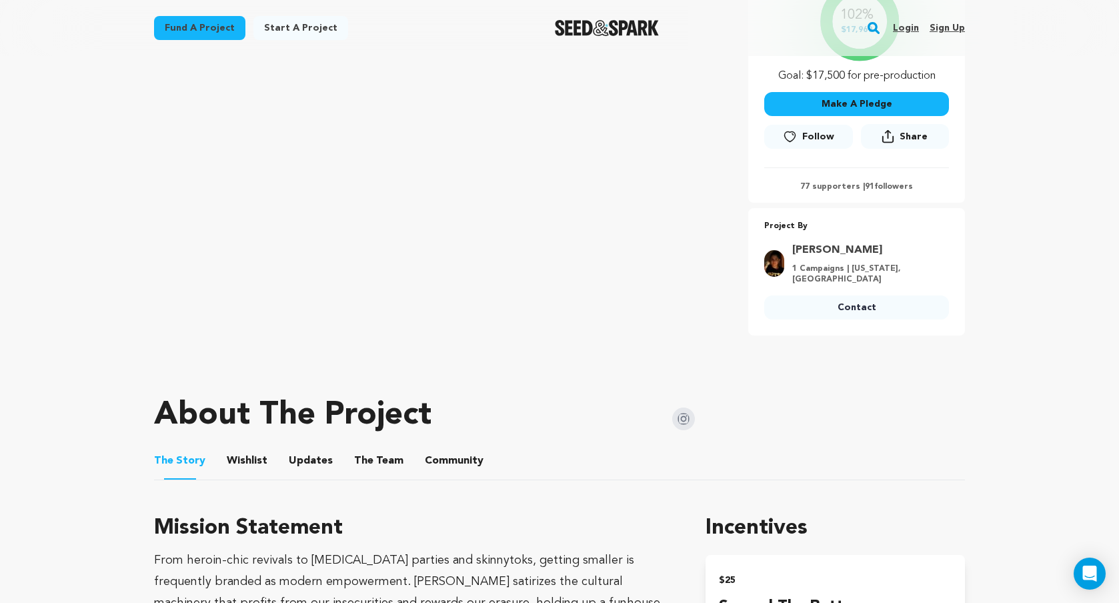
scroll to position [437, 0]
